Goal: Task Accomplishment & Management: Manage account settings

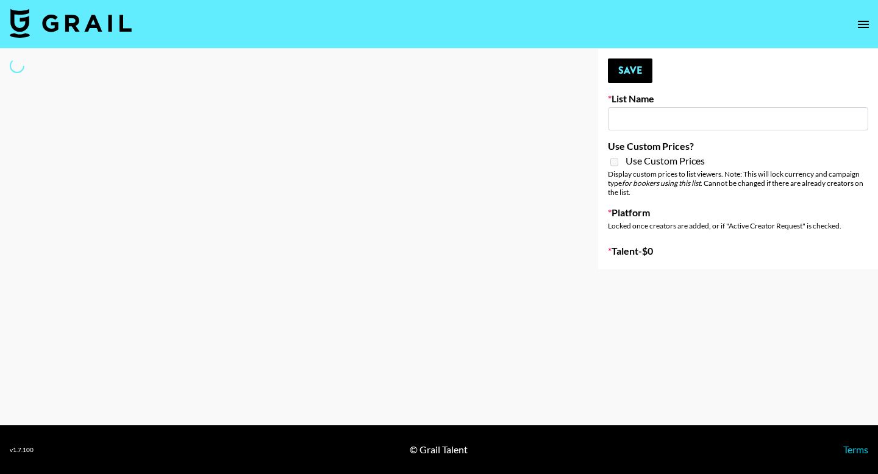
click at [637, 116] on input at bounding box center [738, 118] width 260 height 23
click at [715, 112] on input at bounding box center [738, 118] width 260 height 23
type input "[PERSON_NAME]"
select select "Song"
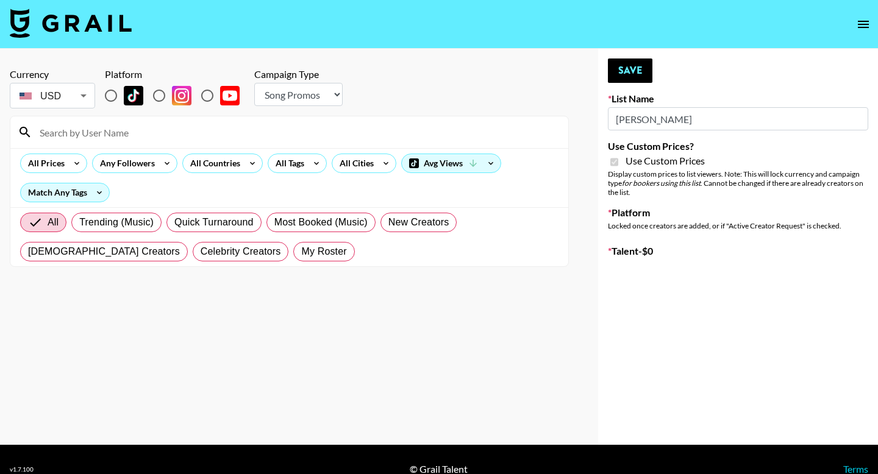
type input "Dime Beauty"
checkbox input "true"
radio input "true"
select select "Brand"
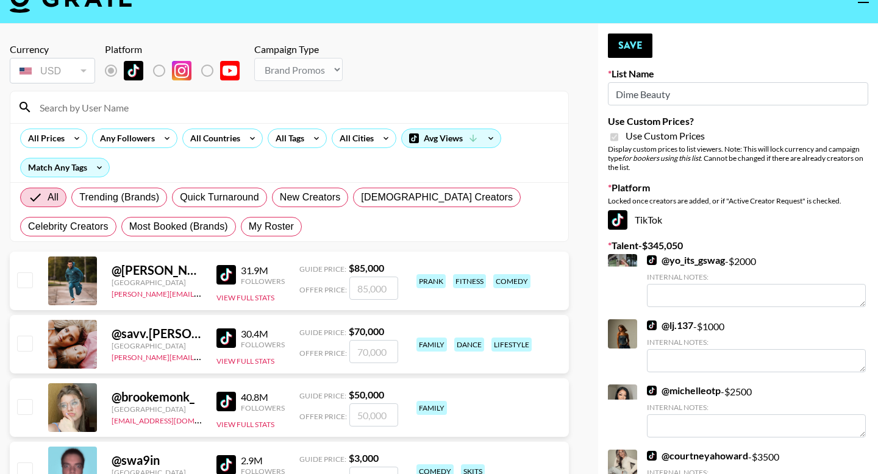
scroll to position [26, 0]
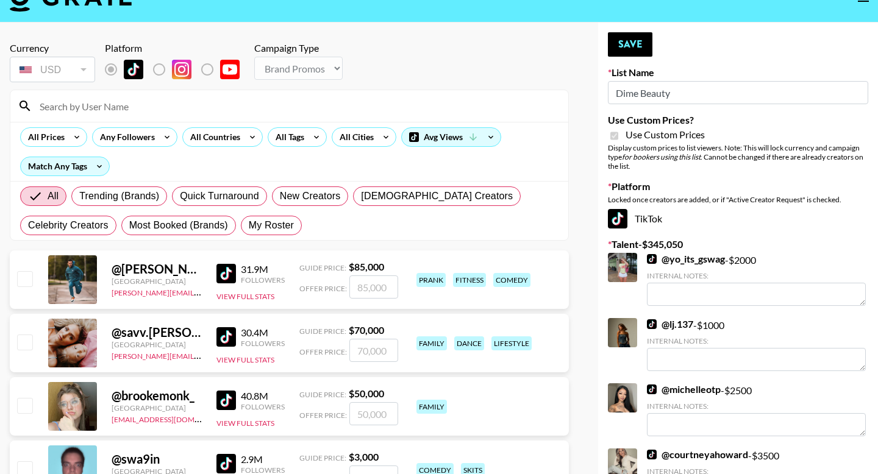
click at [119, 104] on input at bounding box center [296, 106] width 528 height 20
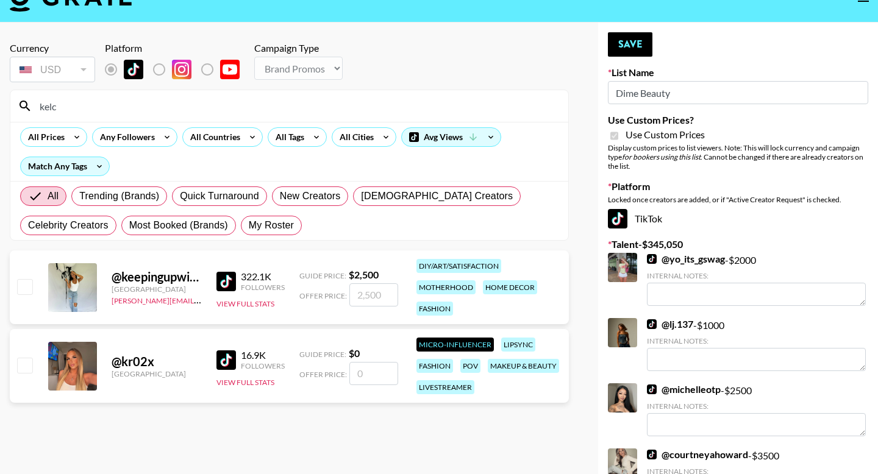
type input "kelc"
click at [273, 313] on div "@ keepingupwithkelc [GEOGRAPHIC_DATA] [PERSON_NAME][EMAIL_ADDRESS][PERSON_NAME]…" at bounding box center [289, 288] width 559 height 74
click at [27, 286] on input "checkbox" at bounding box center [24, 286] width 15 height 15
checkbox input "true"
type input "2500"
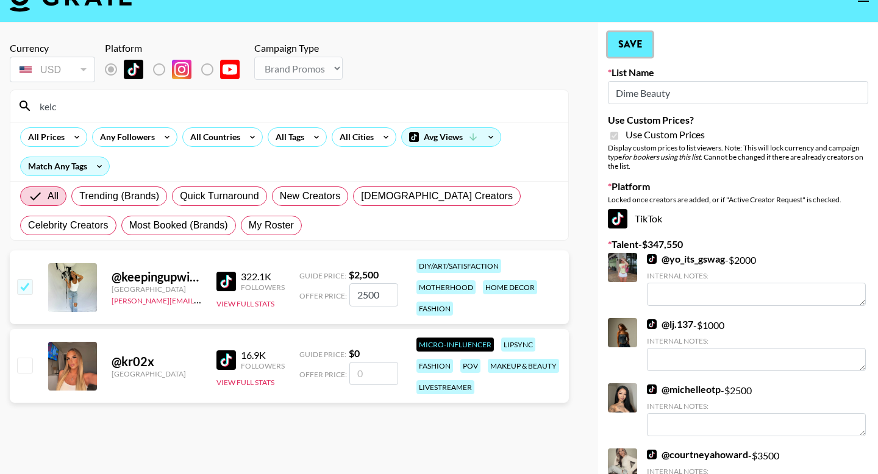
click at [637, 40] on button "Save" at bounding box center [630, 44] width 44 height 24
